Goal: Task Accomplishment & Management: Use online tool/utility

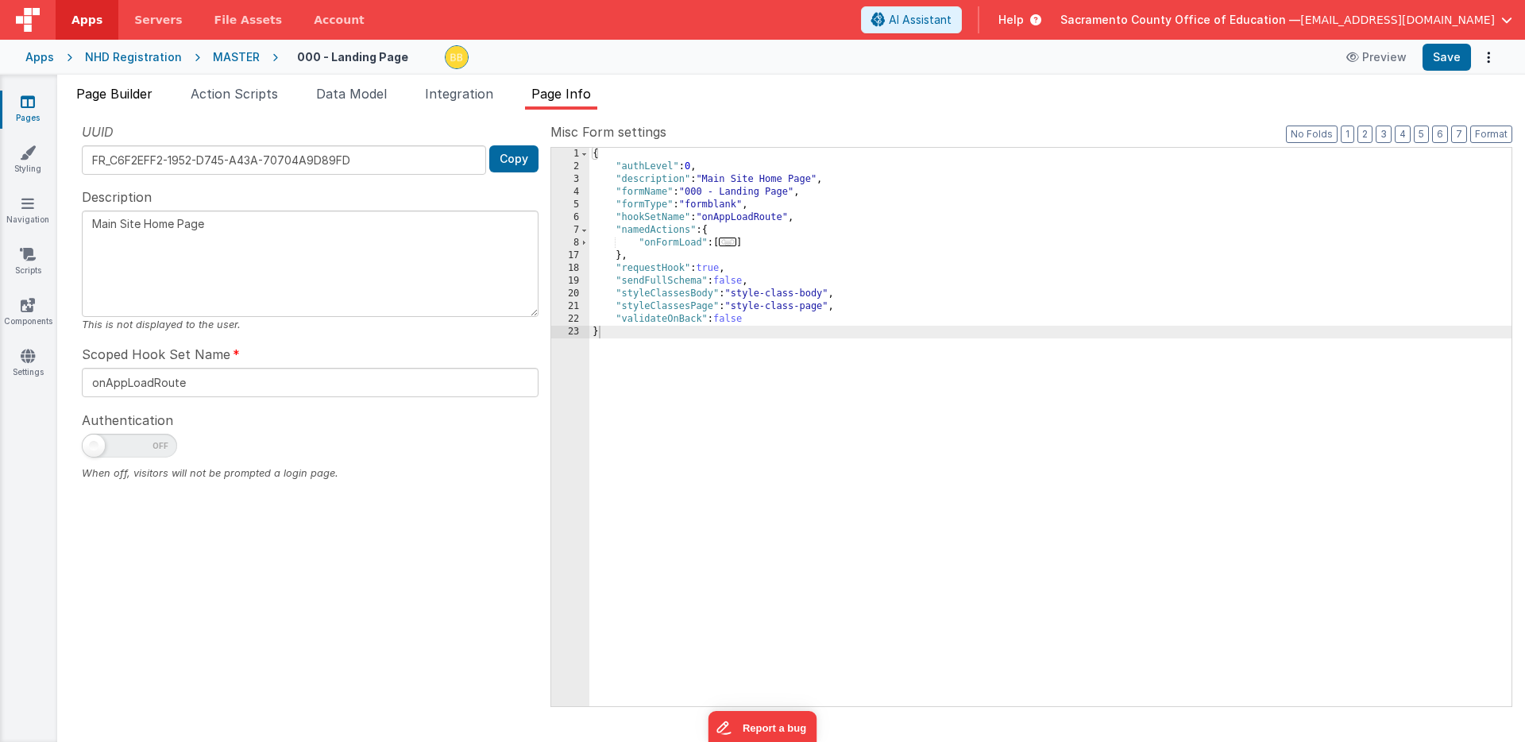
click at [138, 93] on span "Page Builder" at bounding box center [114, 94] width 76 height 16
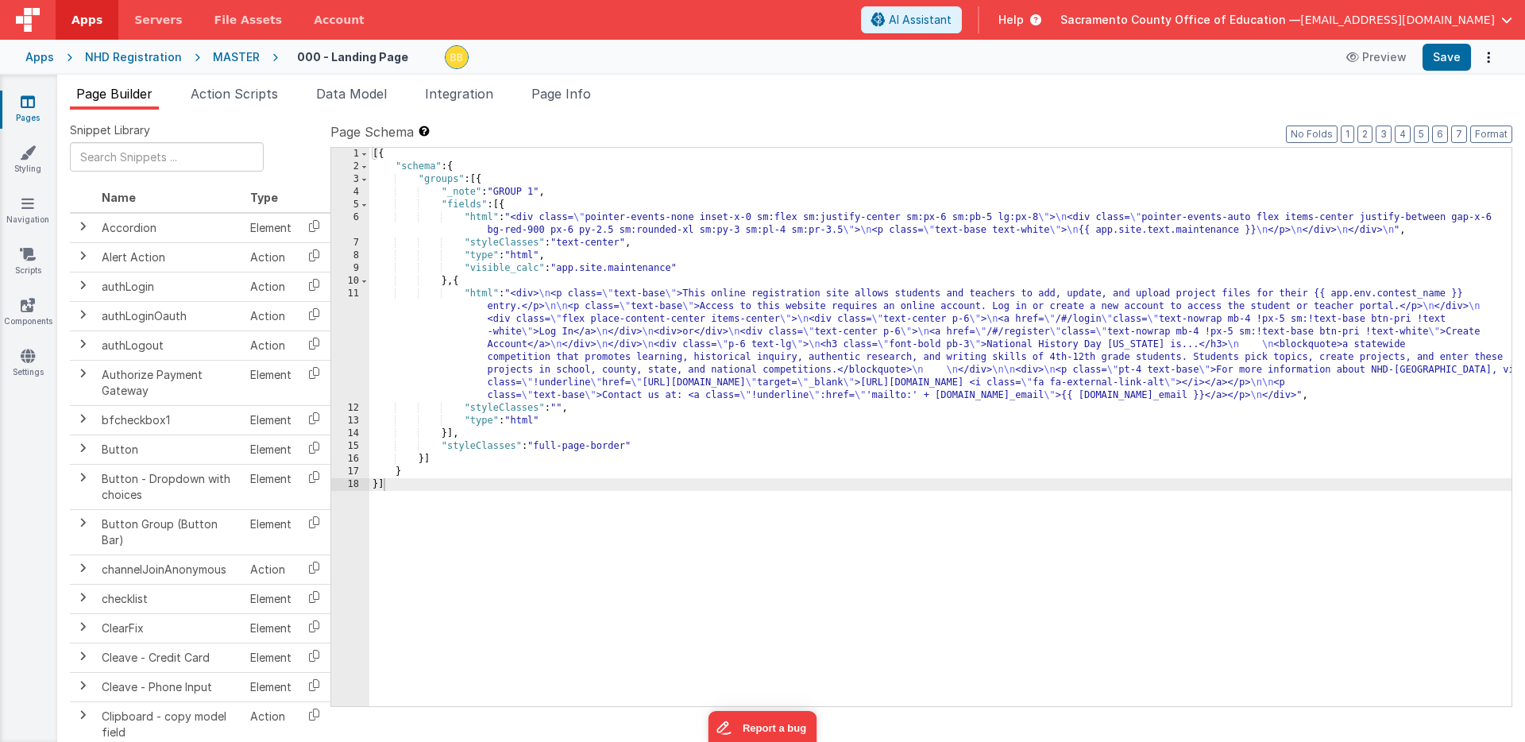
click at [25, 100] on icon at bounding box center [28, 102] width 14 height 16
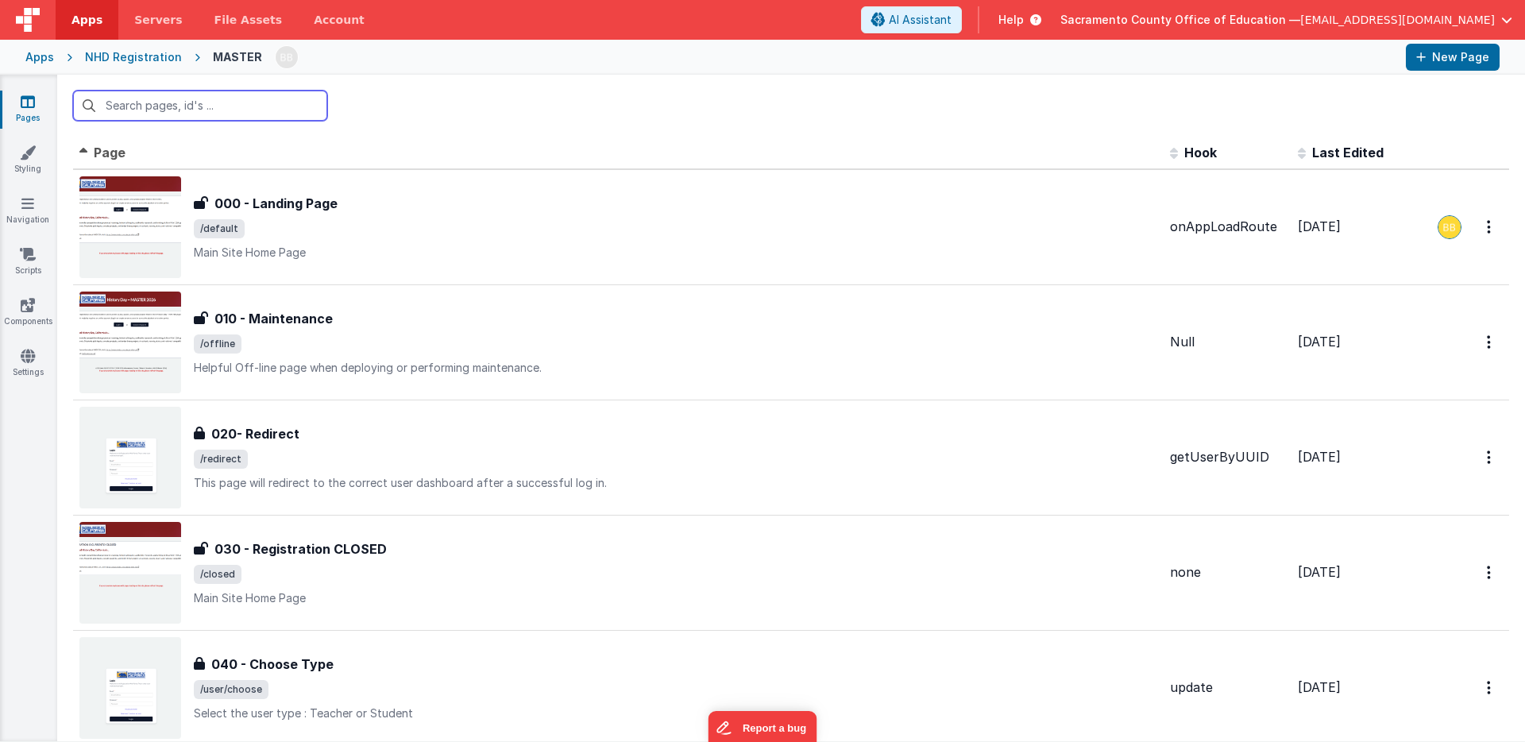
click at [133, 111] on input "text" at bounding box center [200, 106] width 254 height 30
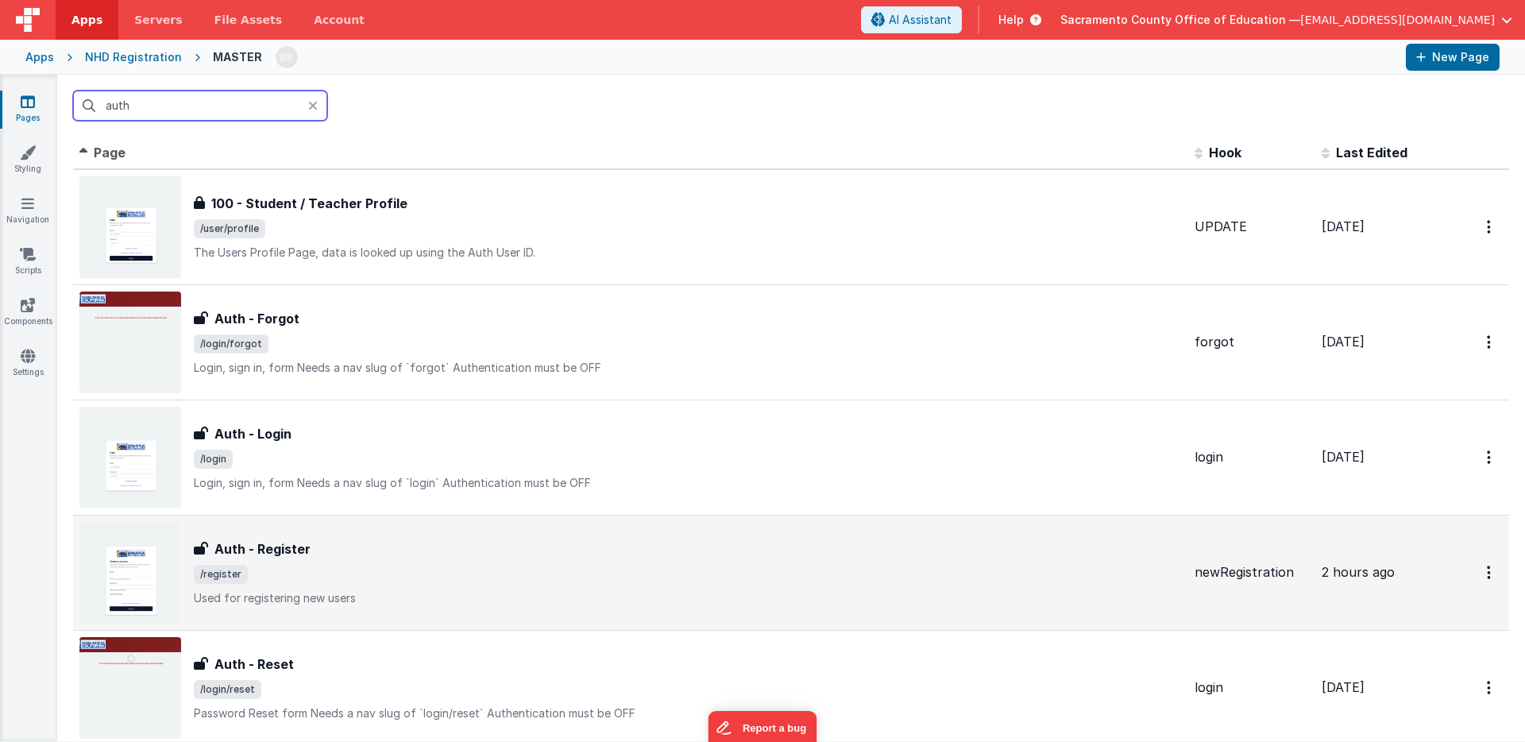
type input "auth"
click at [276, 550] on h3 "Auth - Register" at bounding box center [262, 548] width 96 height 19
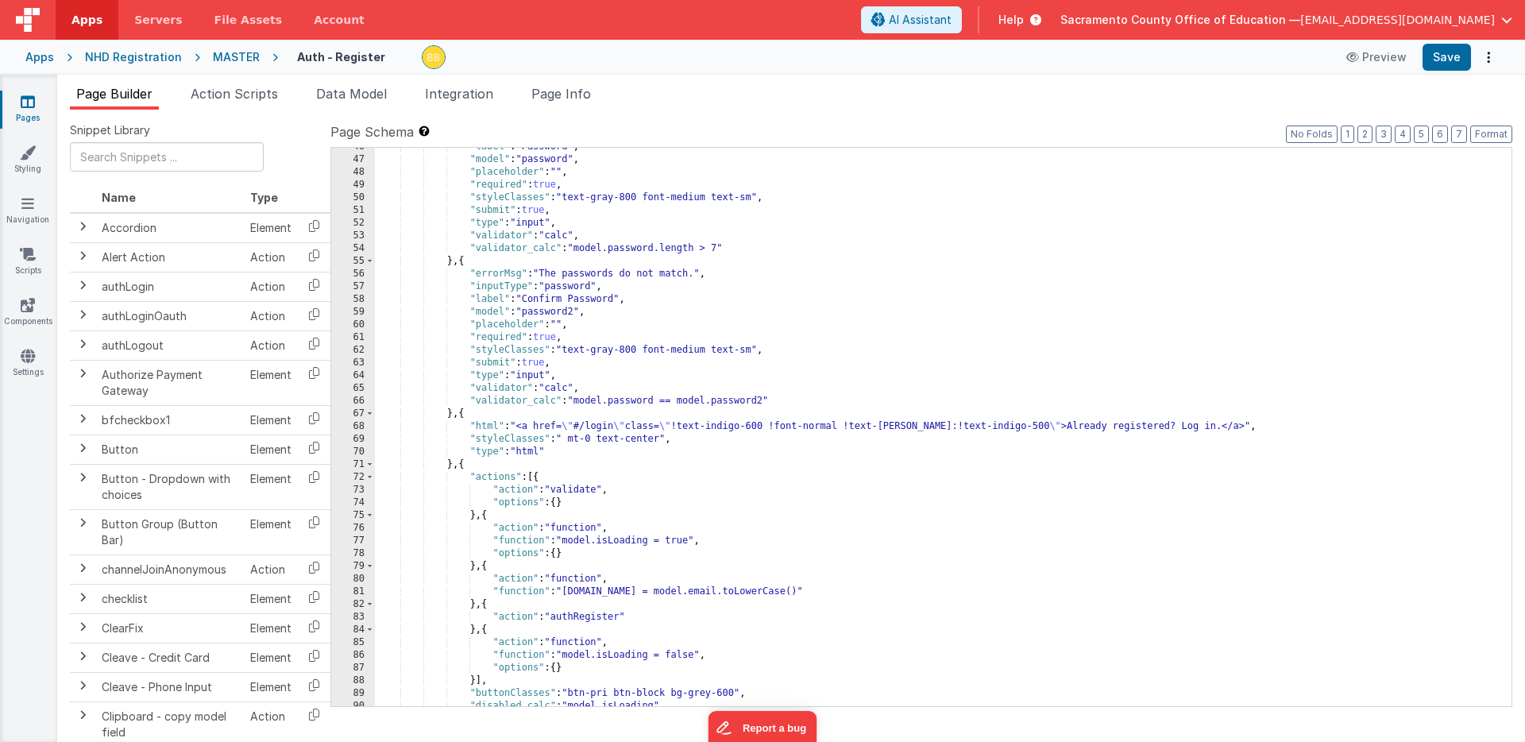
scroll to position [801, 0]
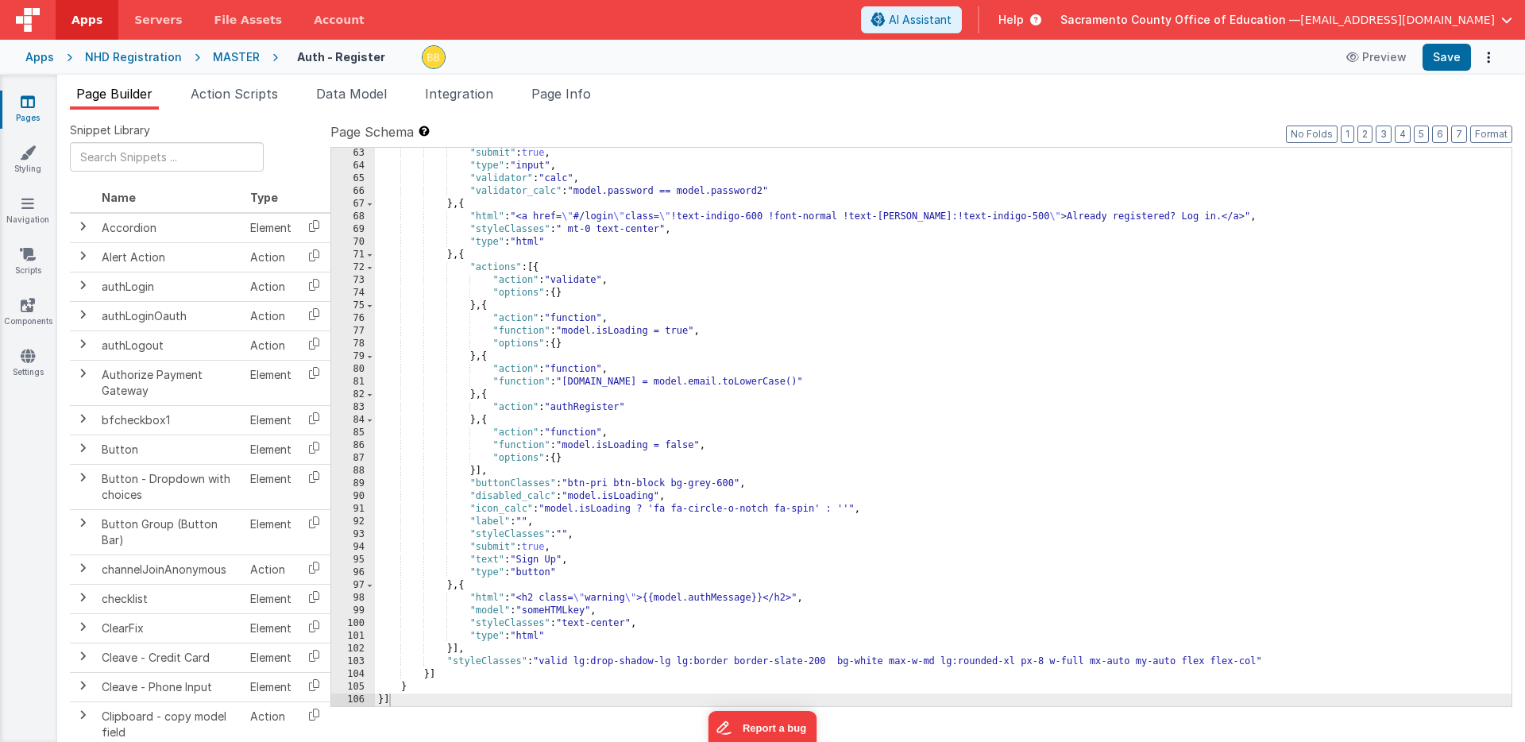
click at [27, 101] on icon at bounding box center [28, 102] width 14 height 16
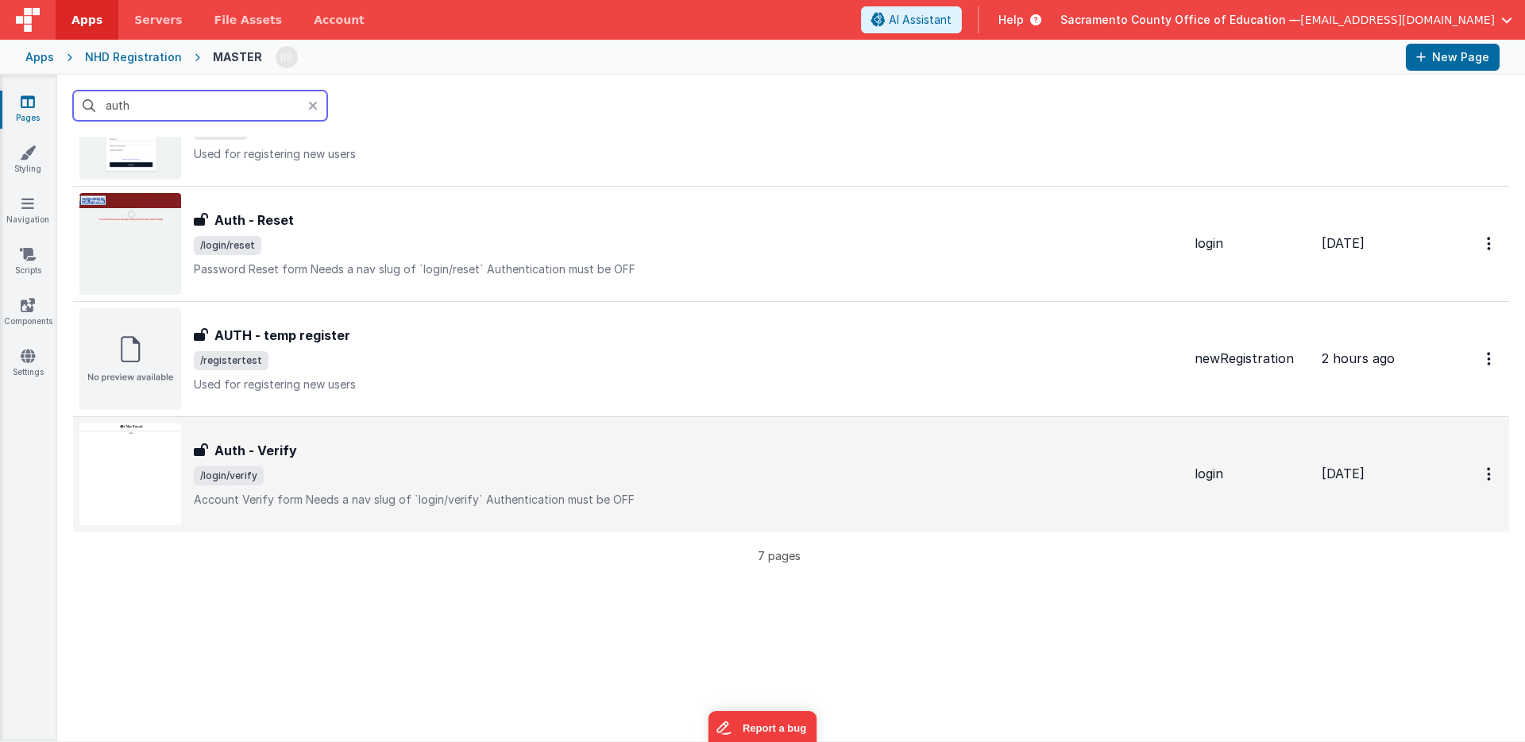
scroll to position [588, 0]
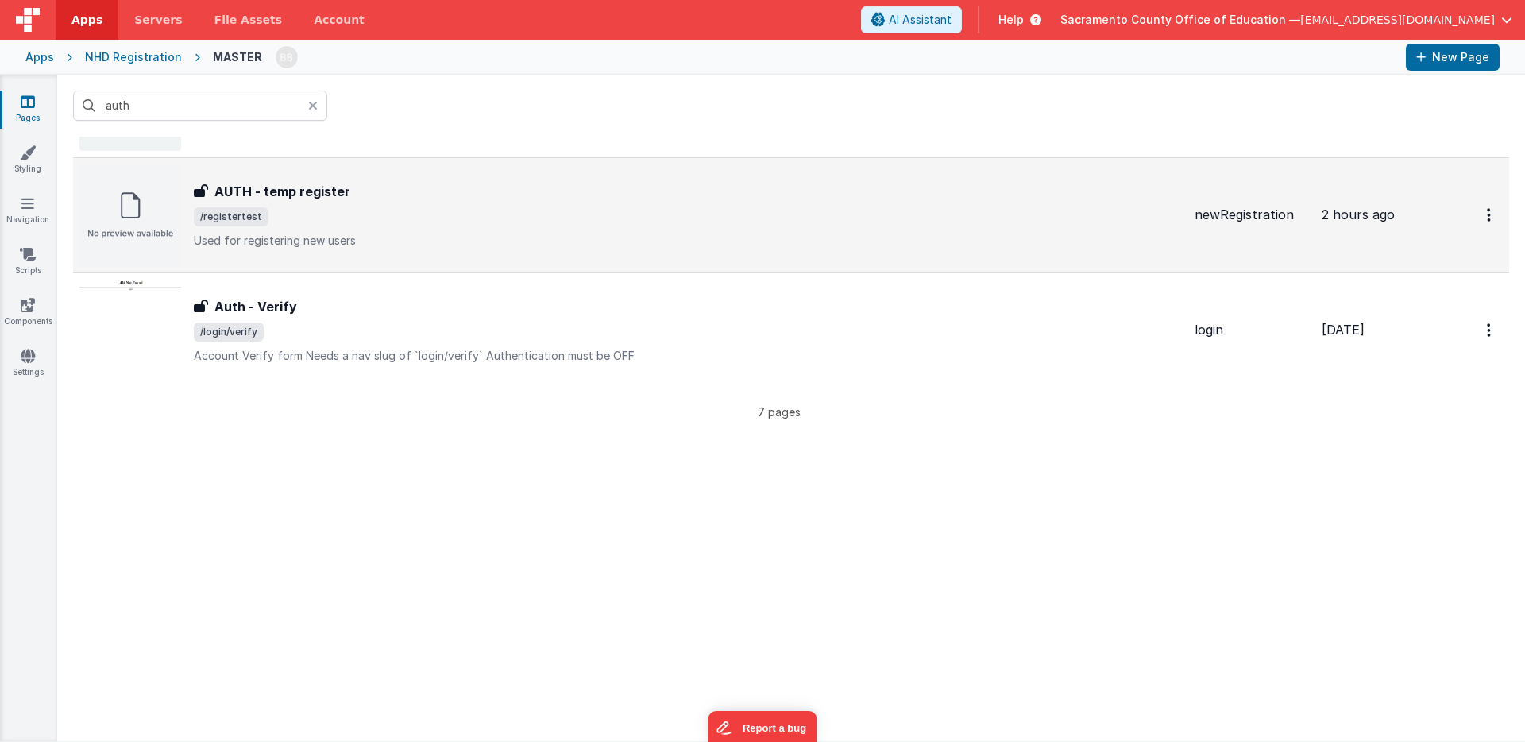
click at [282, 185] on h3 "AUTH - temp register" at bounding box center [282, 191] width 136 height 19
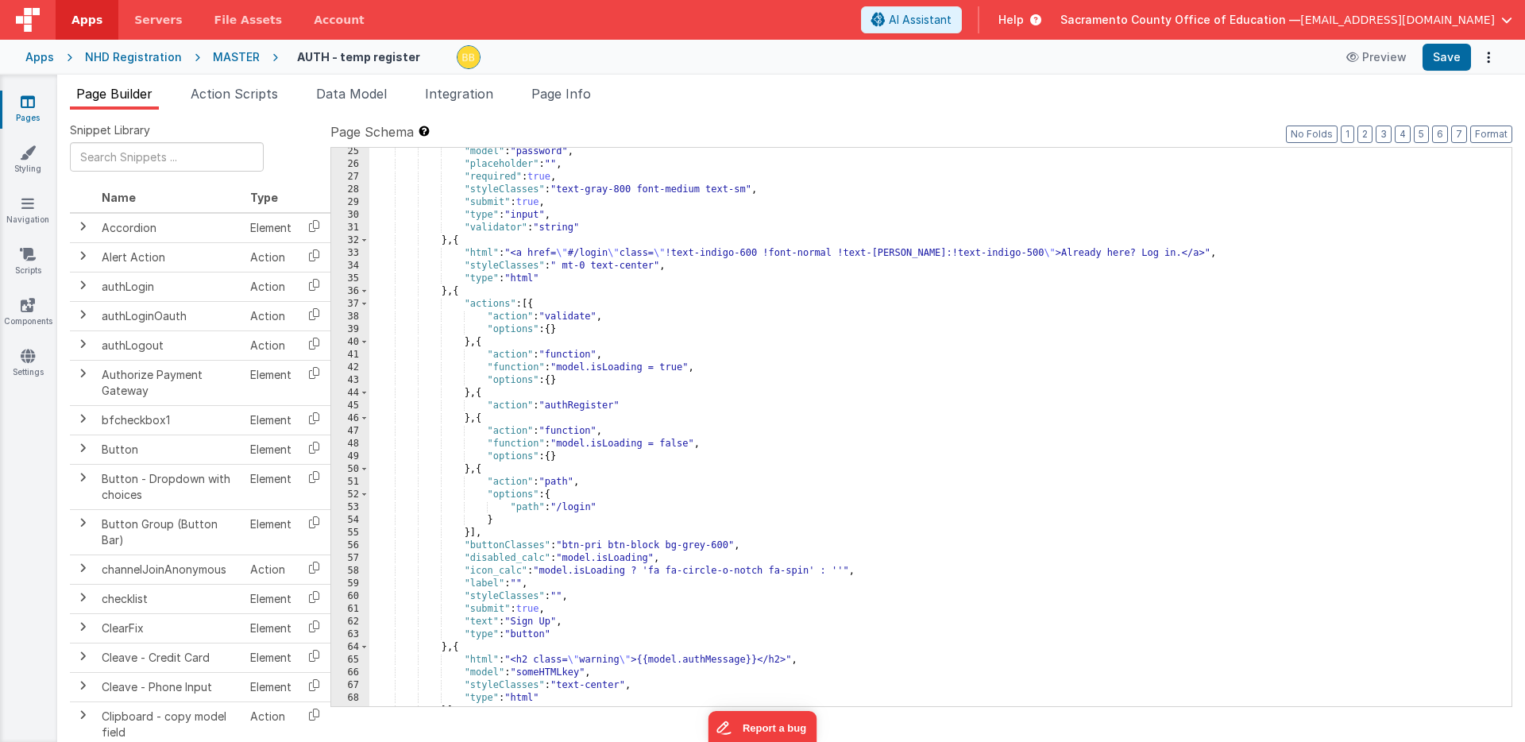
scroll to position [320, 0]
click at [31, 98] on icon at bounding box center [28, 102] width 14 height 16
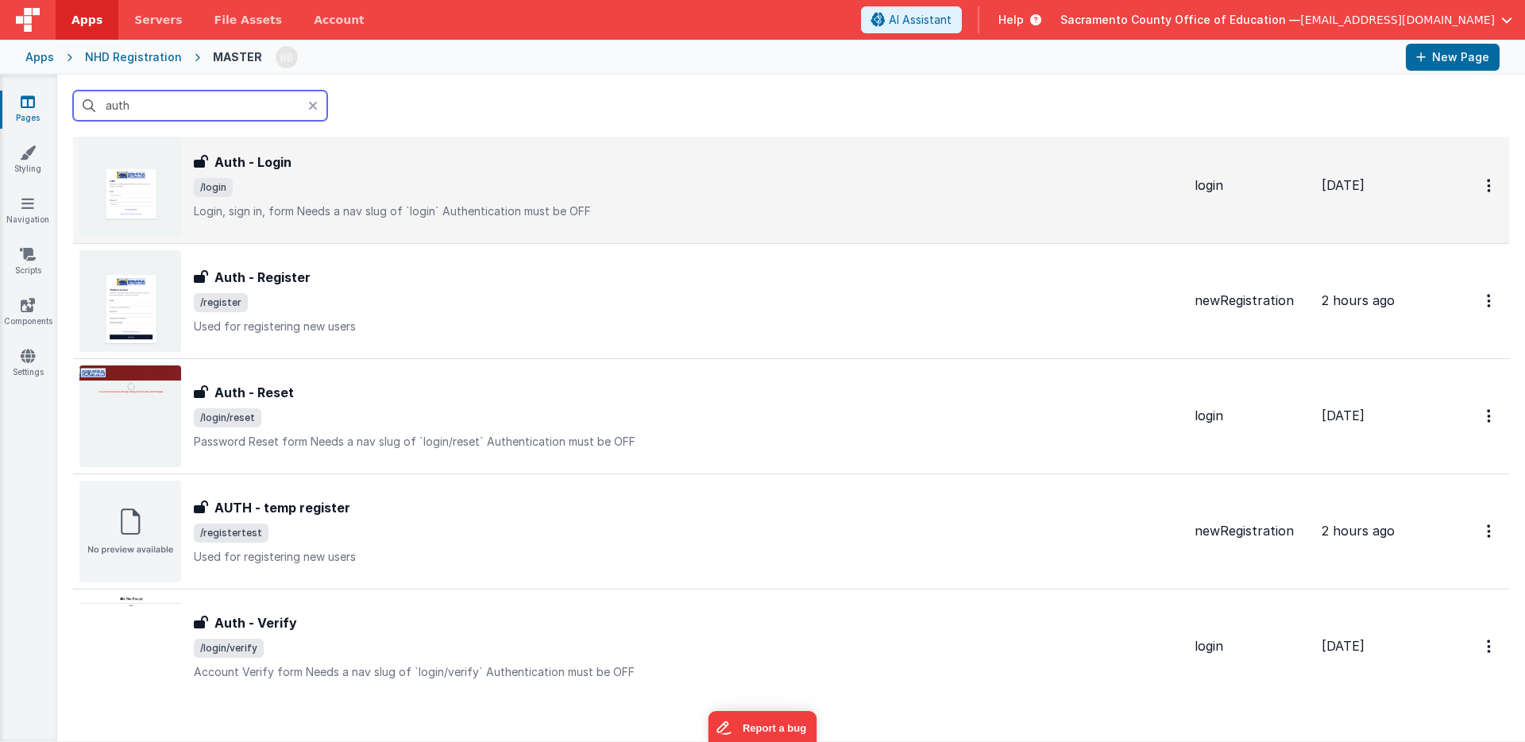
scroll to position [89, 0]
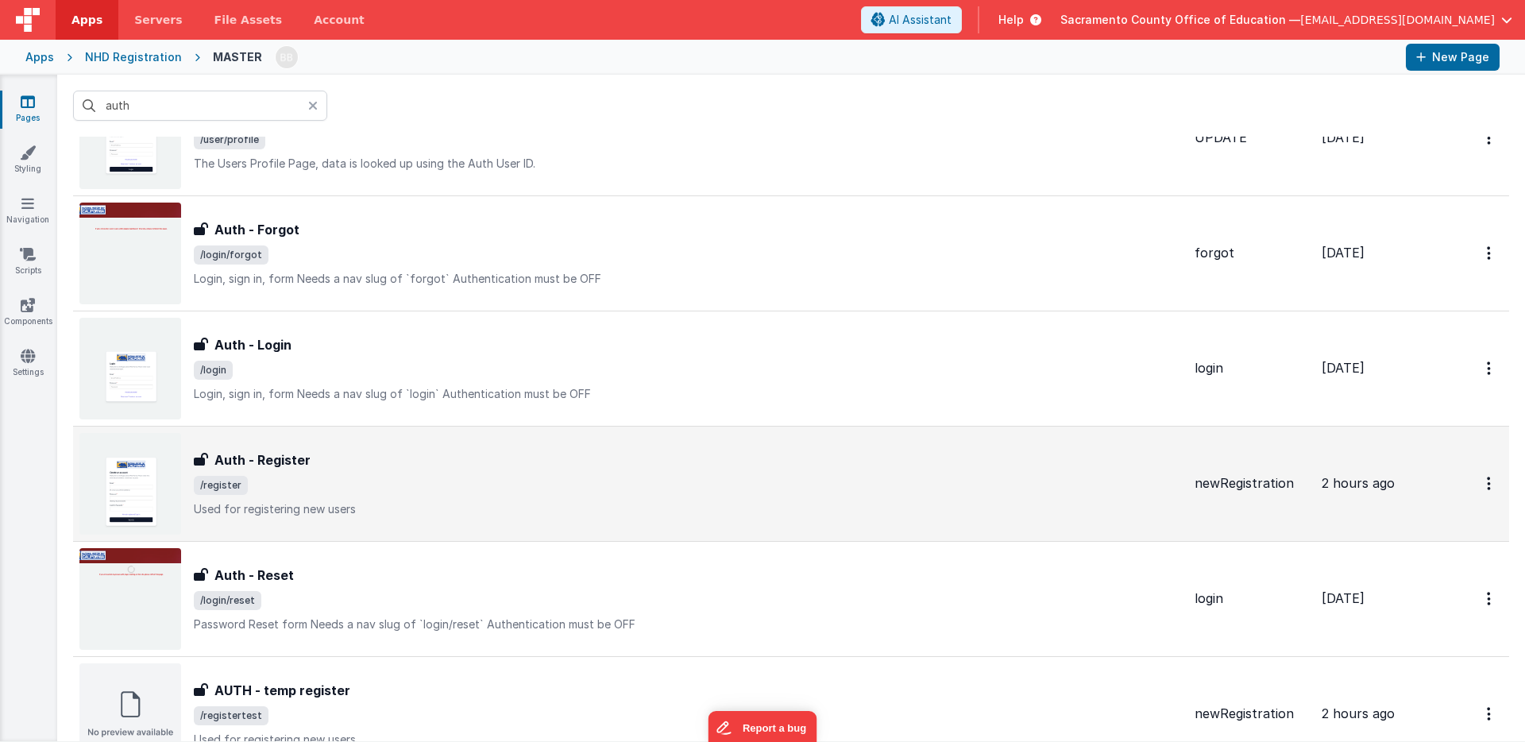
click at [284, 458] on h3 "Auth - Register" at bounding box center [262, 459] width 96 height 19
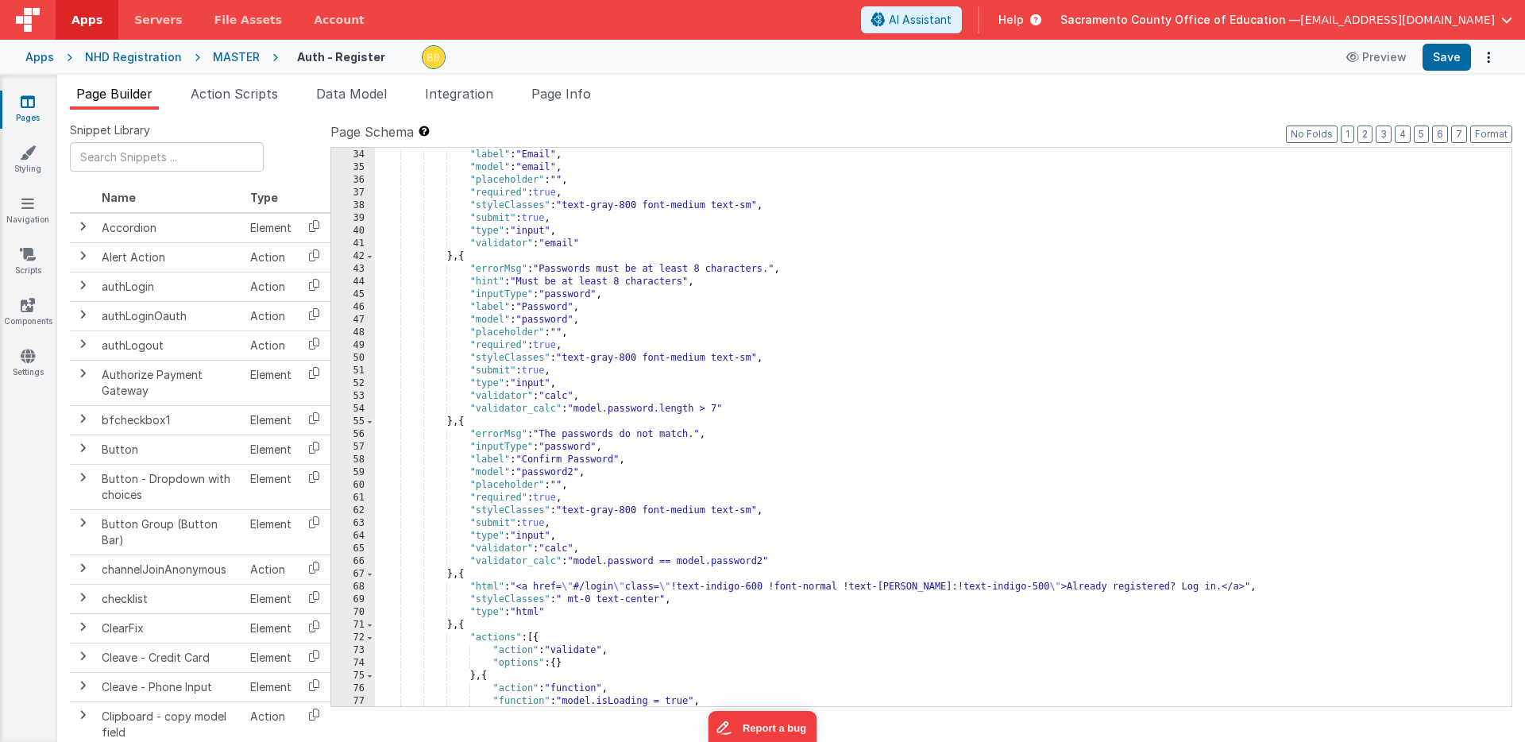
scroll to position [411, 0]
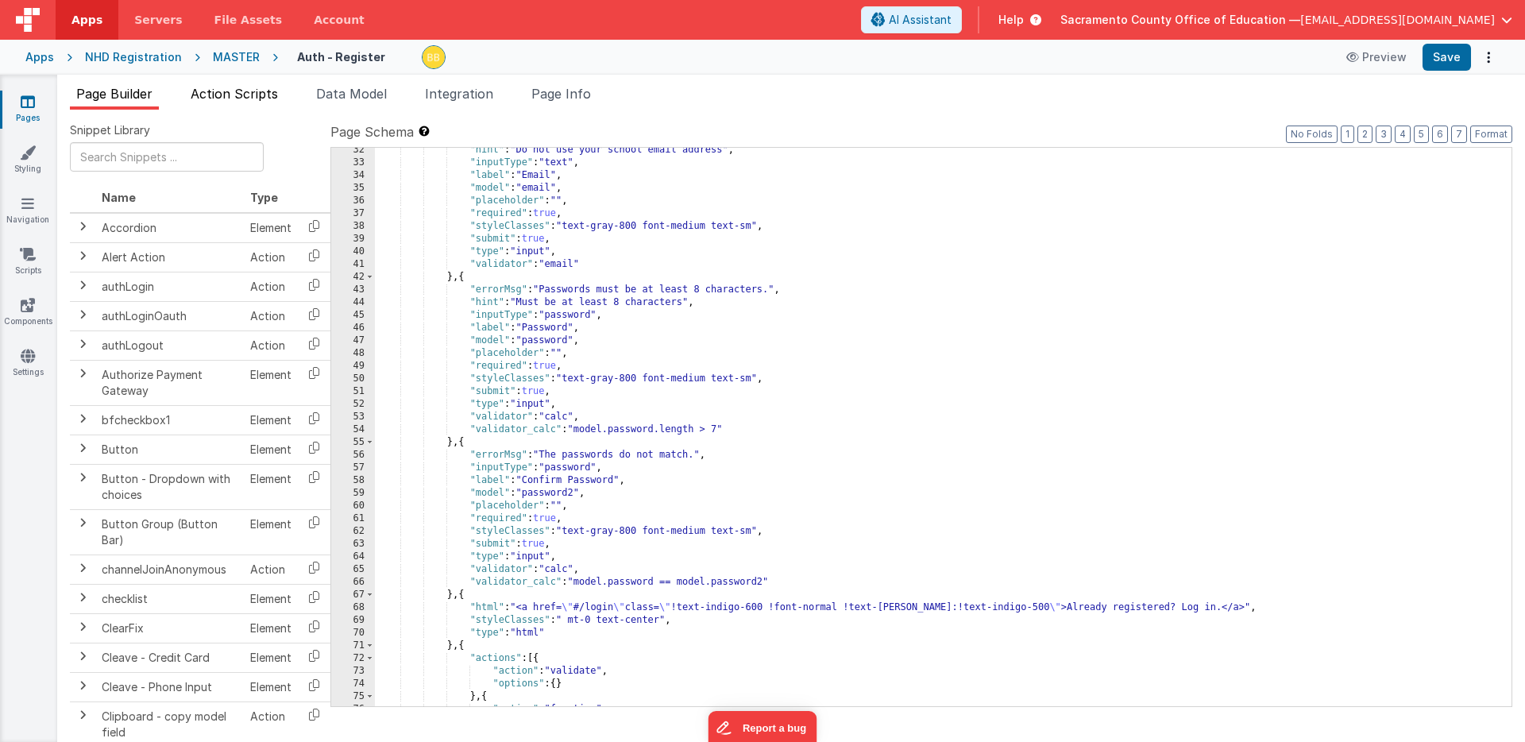
click at [260, 89] on span "Action Scripts" at bounding box center [234, 94] width 87 height 16
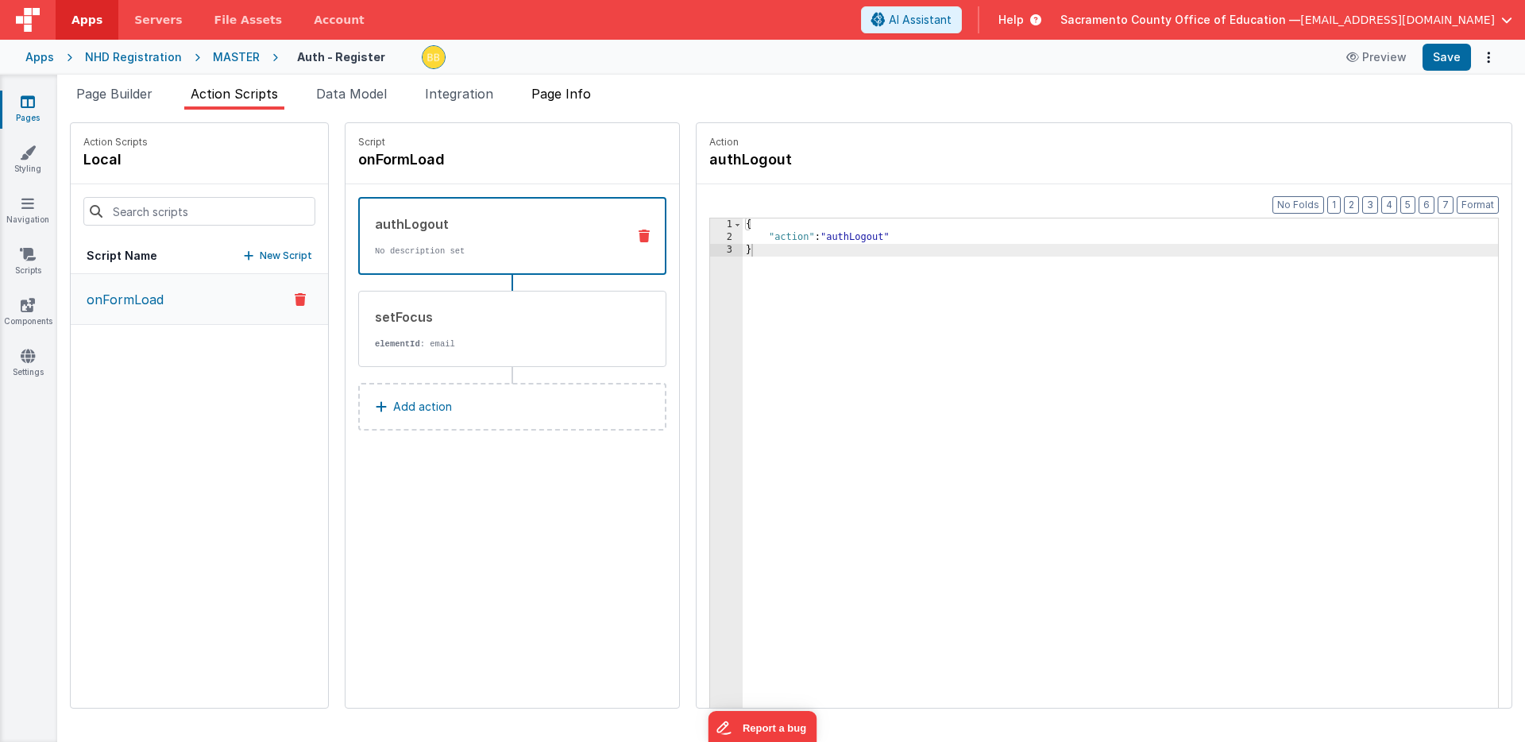
click at [575, 95] on span "Page Info" at bounding box center [561, 94] width 60 height 16
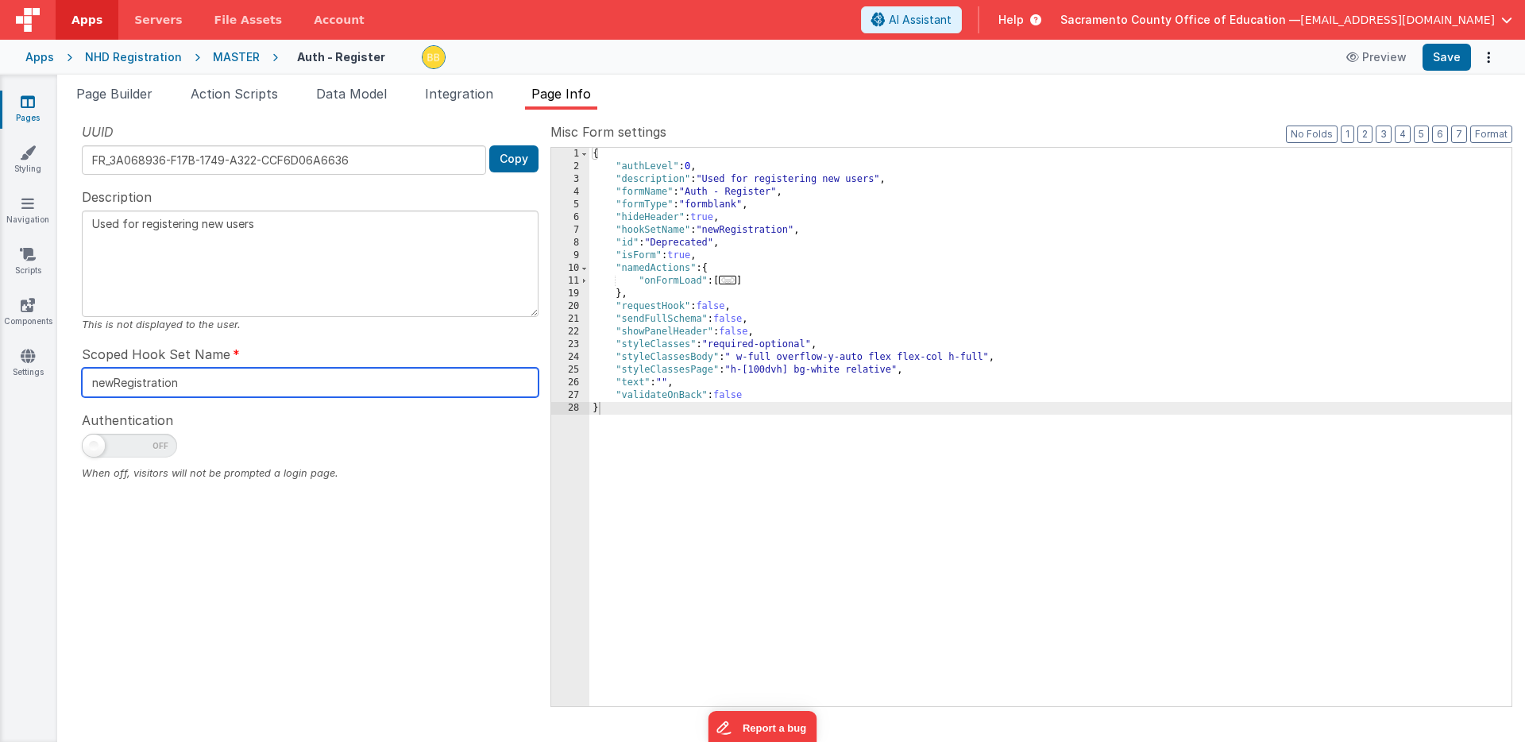
click at [137, 385] on input "newRegistration" at bounding box center [310, 382] width 457 height 29
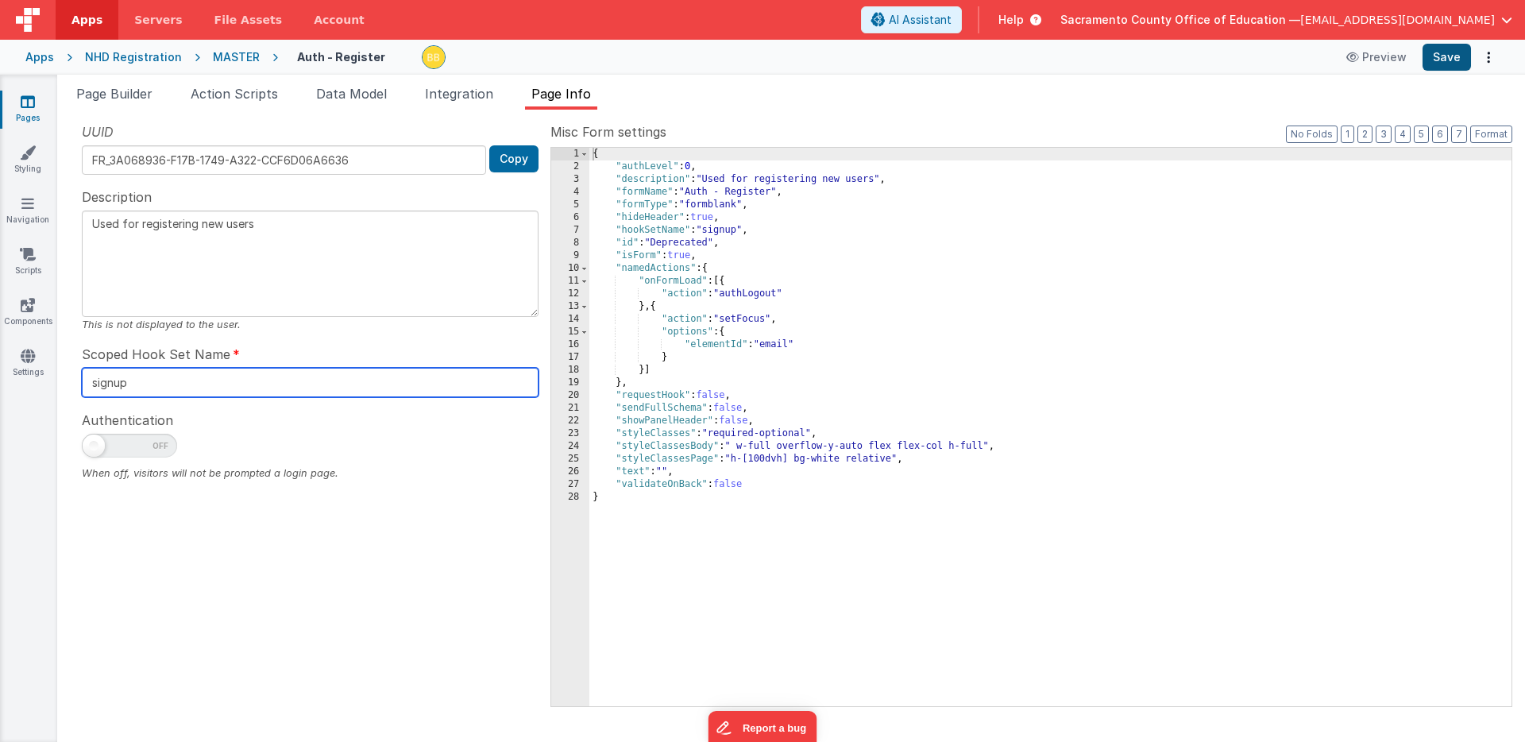
type input "signup"
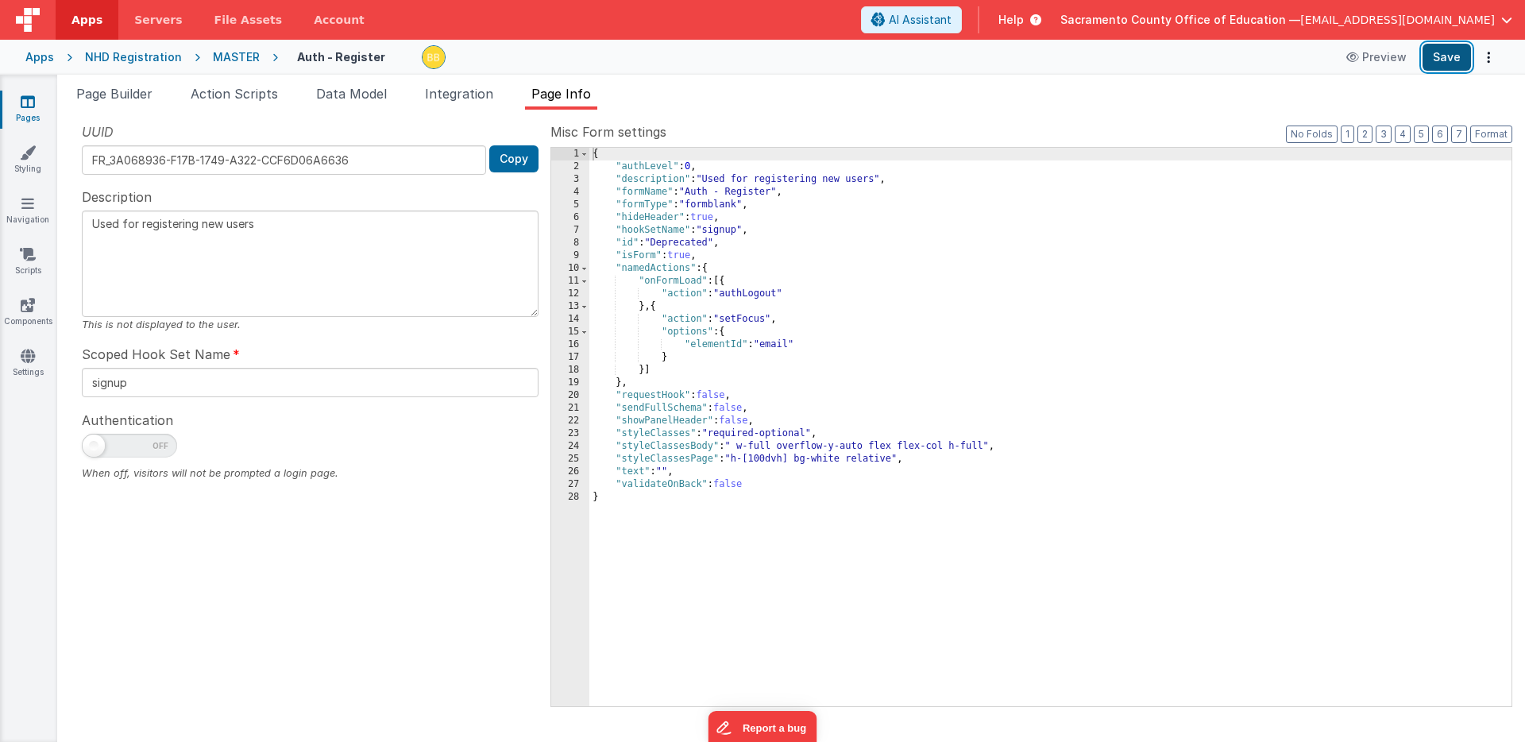
click at [1444, 56] on button "Save" at bounding box center [1446, 57] width 48 height 27
